Goal: Navigation & Orientation: Find specific page/section

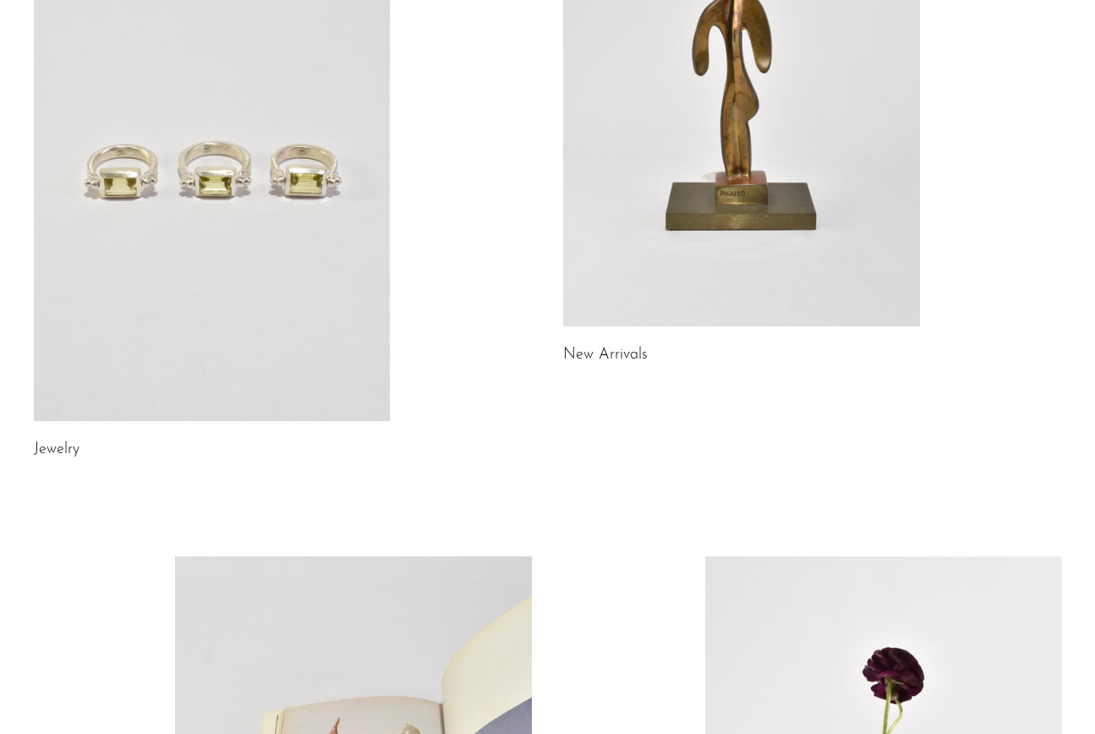
scroll to position [487, 0]
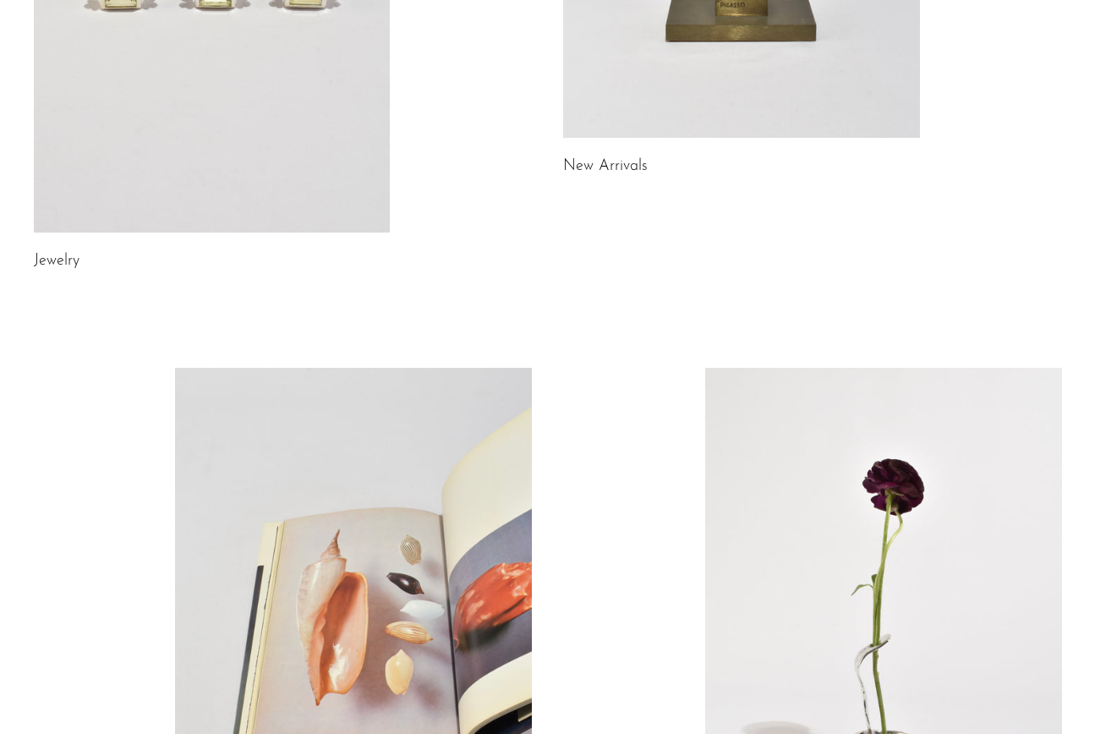
click at [601, 161] on link "New Arrivals" at bounding box center [605, 166] width 85 height 15
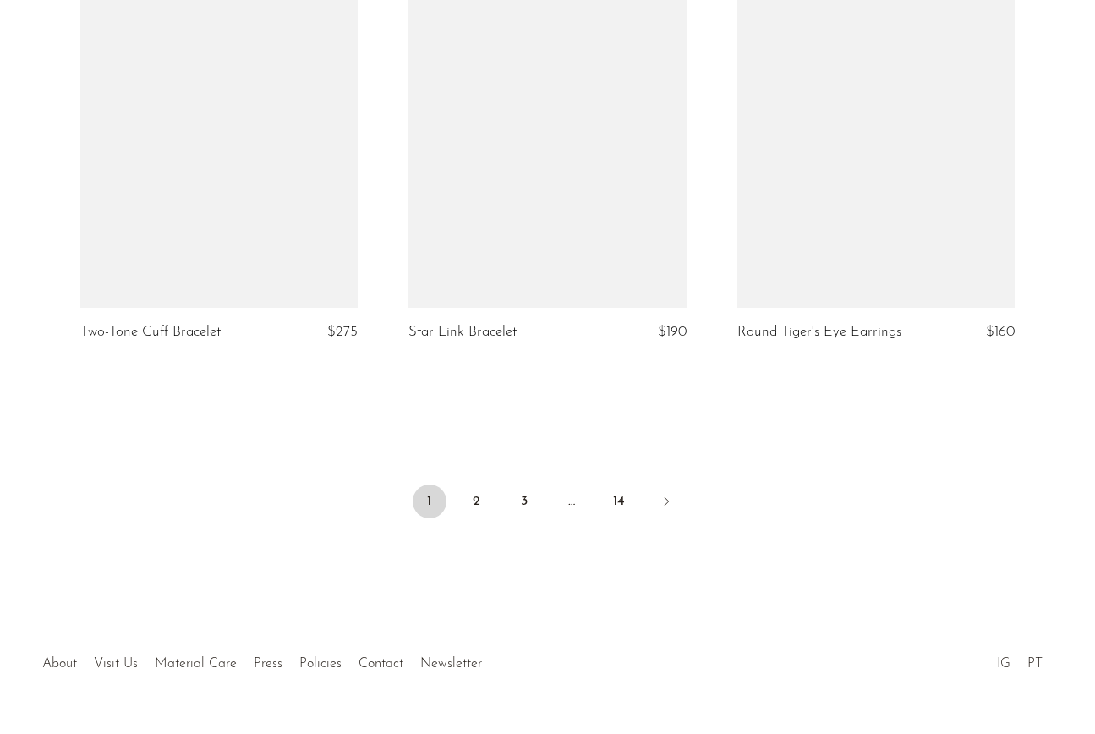
scroll to position [5472, 0]
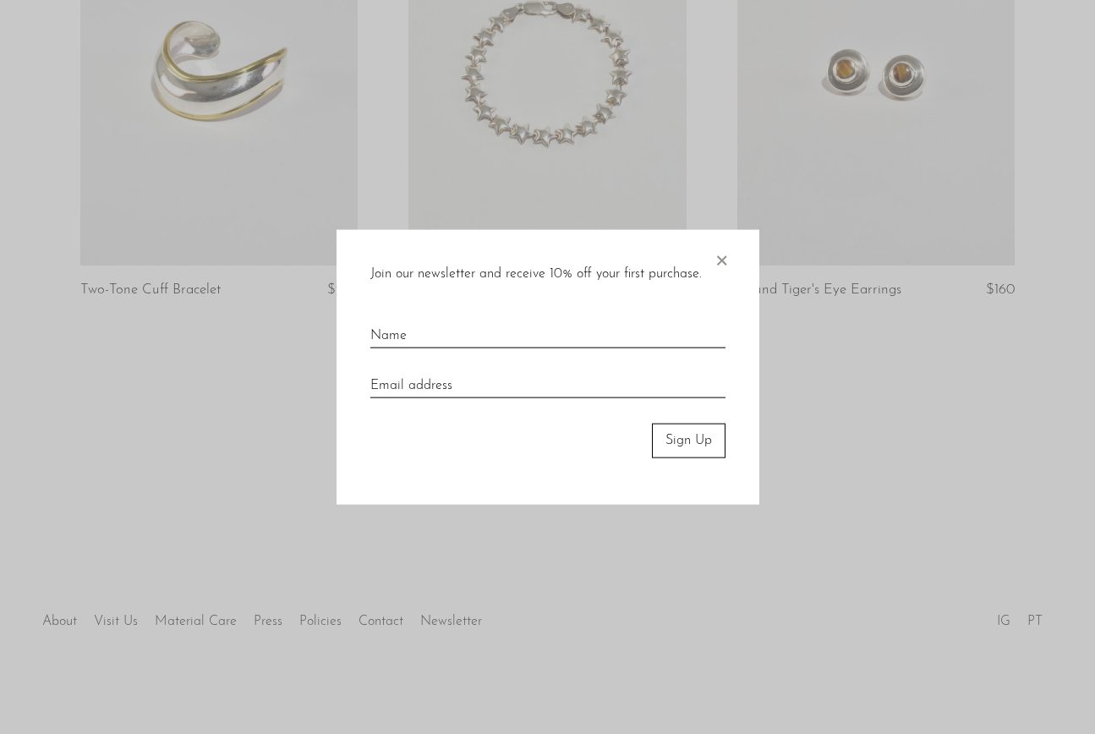
click at [722, 262] on span "×" at bounding box center [721, 257] width 17 height 54
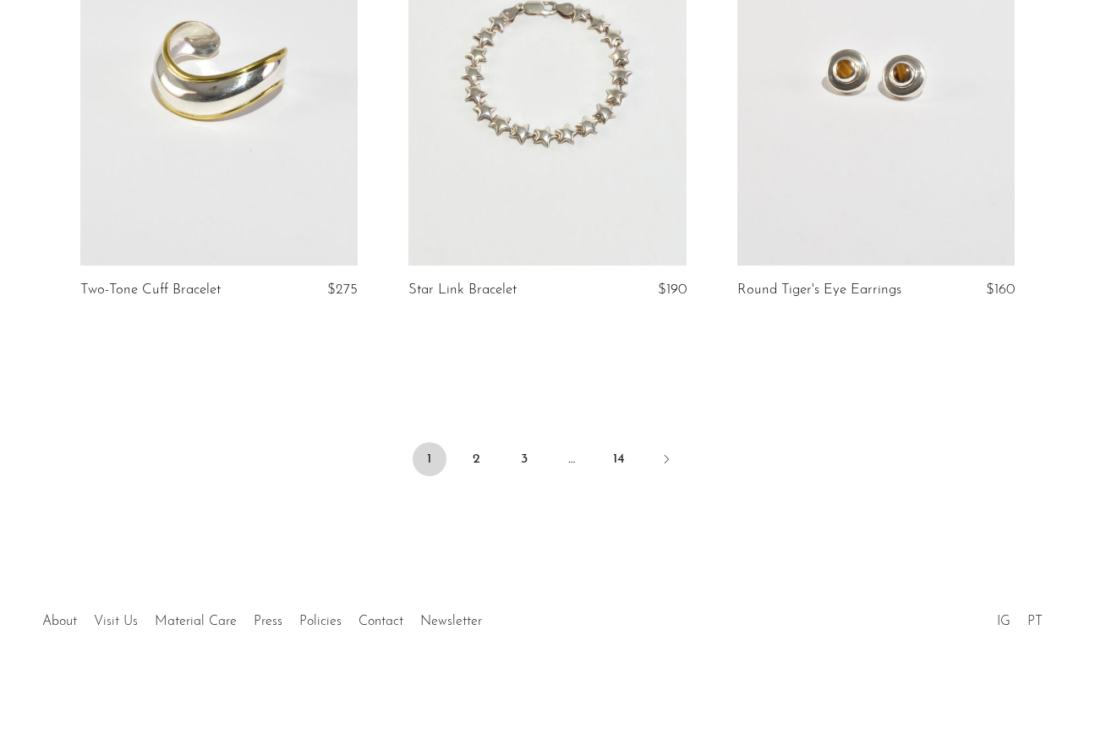
click at [132, 623] on link "Visit Us" at bounding box center [116, 622] width 44 height 14
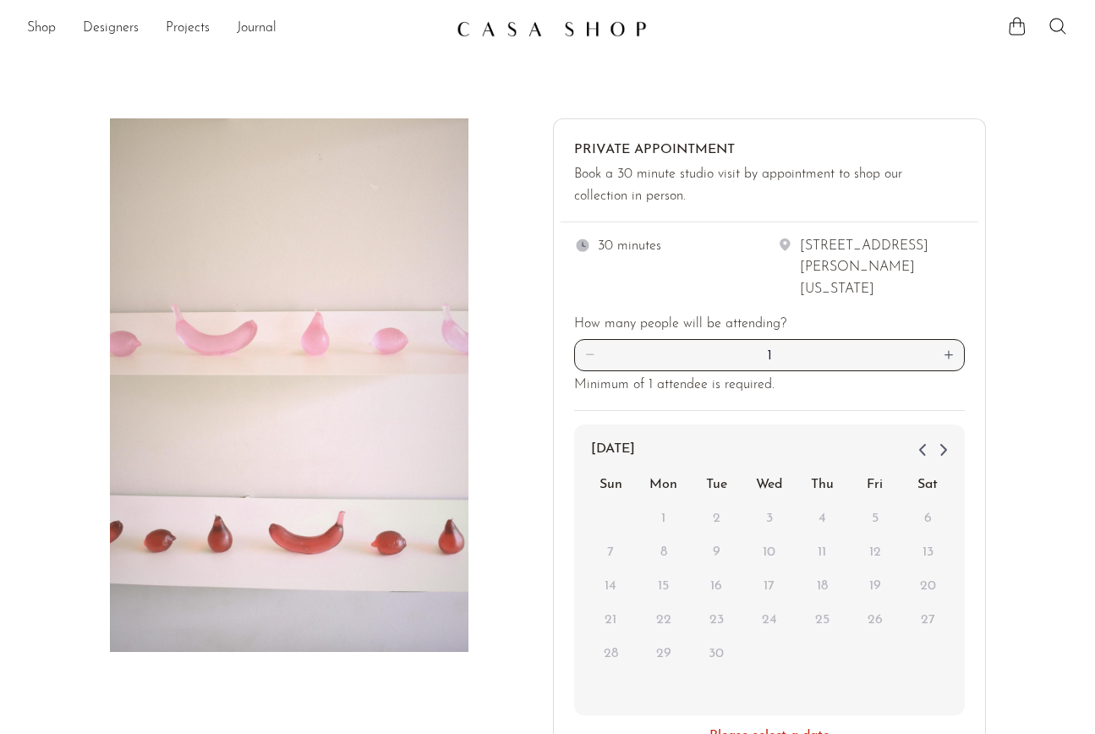
click at [820, 293] on div "[STREET_ADDRESS][PERSON_NAME][US_STATE]" at bounding box center [882, 268] width 165 height 65
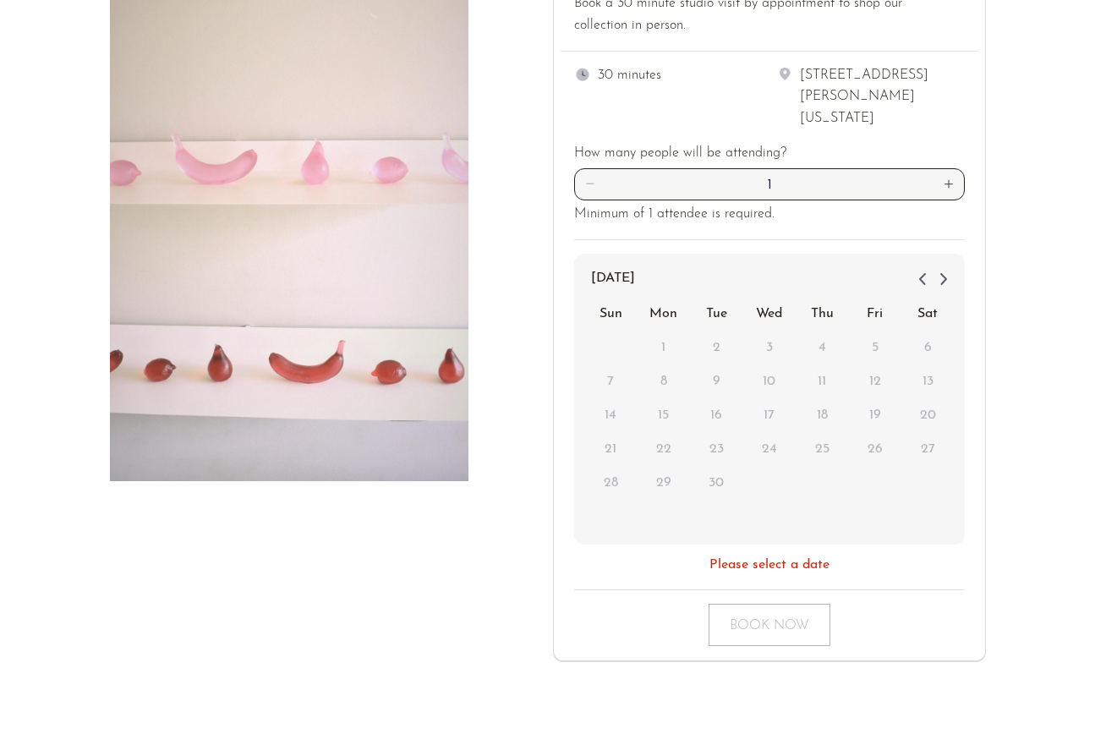
scroll to position [340, 0]
